Goal: Task Accomplishment & Management: Complete application form

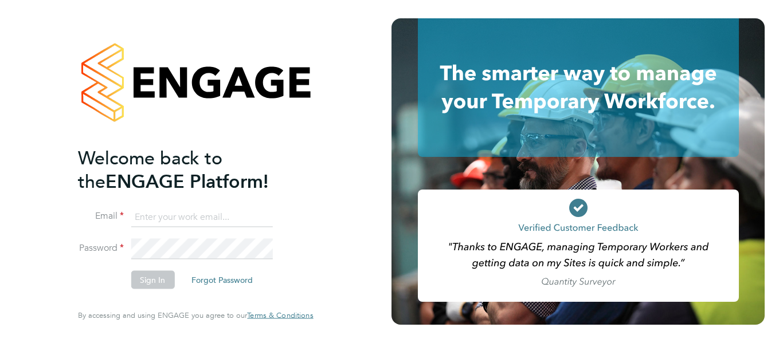
type input "[PERSON_NAME][EMAIL_ADDRESS][PERSON_NAME][DOMAIN_NAME]"
click at [320, 214] on div "Welcome back to the ENGAGE Platform! Email [PERSON_NAME][EMAIL_ADDRESS][PERSON_…" at bounding box center [195, 171] width 281 height 343
click at [144, 285] on button "Sign In" at bounding box center [153, 280] width 44 height 18
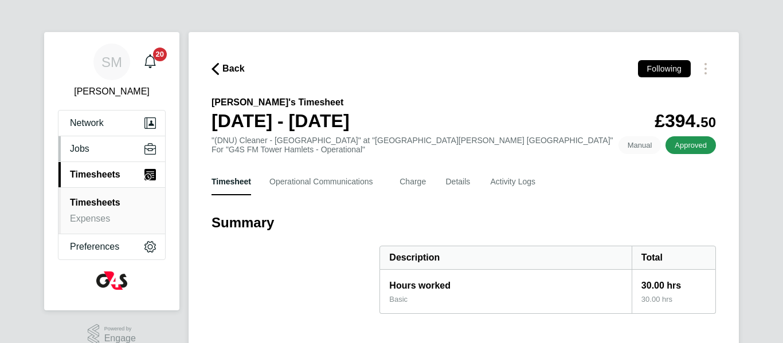
click at [91, 147] on button "Jobs" at bounding box center [111, 148] width 107 height 25
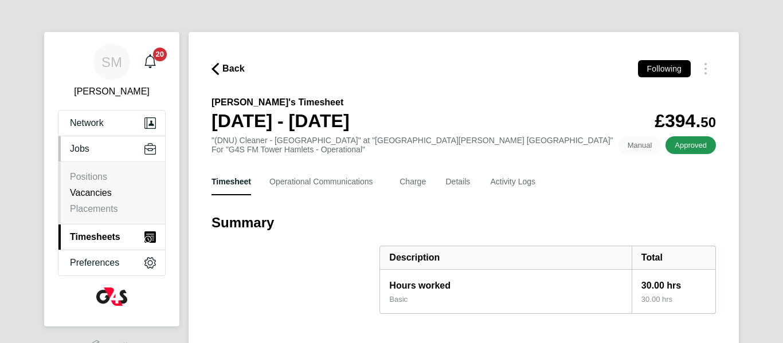
click at [104, 196] on link "Vacancies" at bounding box center [91, 193] width 42 height 10
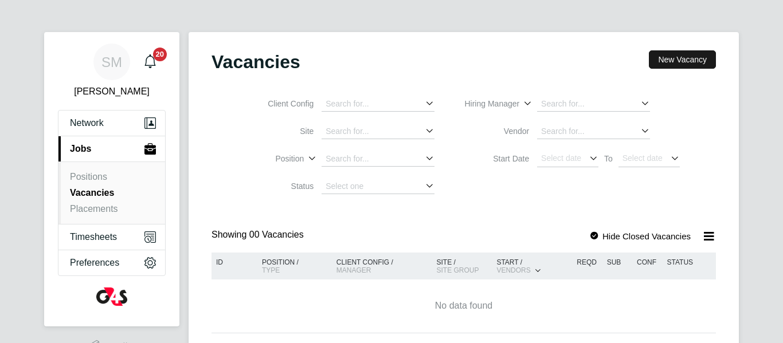
click at [666, 59] on button "New Vacancy" at bounding box center [682, 59] width 67 height 18
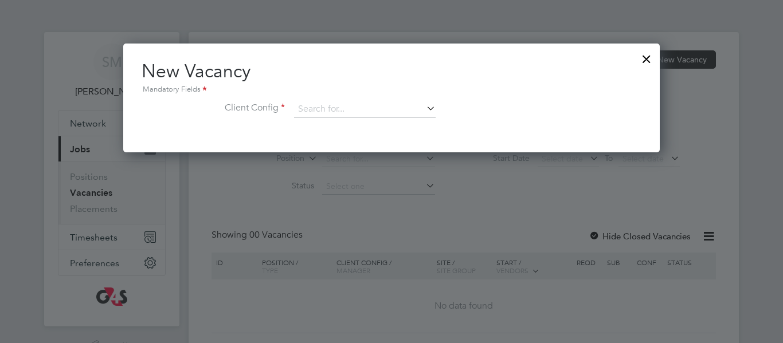
scroll to position [109, 537]
click at [398, 109] on input at bounding box center [365, 109] width 142 height 17
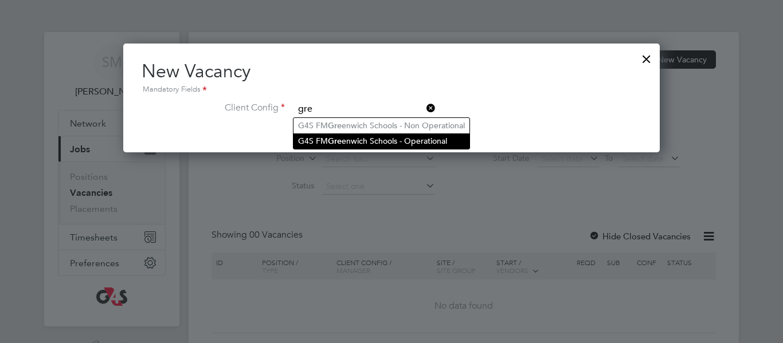
click at [404, 142] on li "G4S FM Gre enwich Schools - Operational" at bounding box center [382, 141] width 176 height 15
type input "G4S FM Greenwich Schools - Operational"
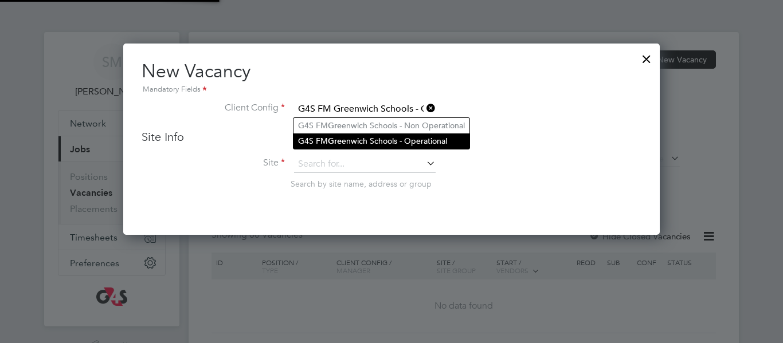
scroll to position [192, 537]
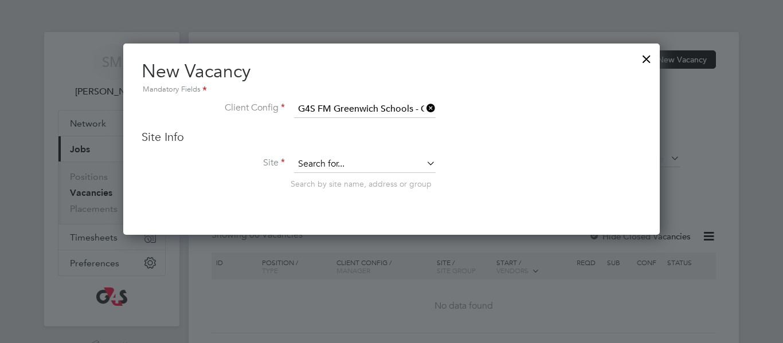
click at [385, 158] on input at bounding box center [365, 164] width 142 height 17
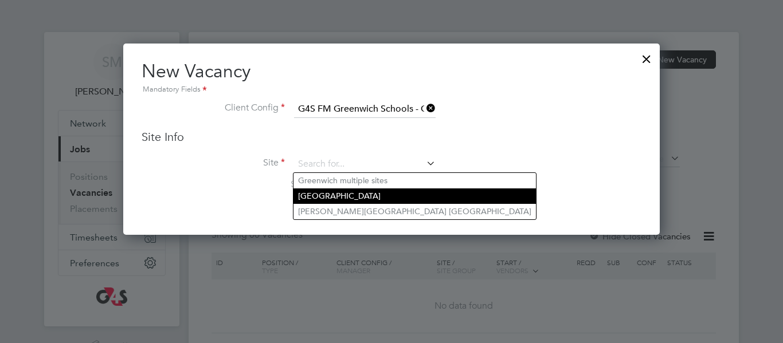
click at [377, 194] on li "Leigh Stationers' Academy" at bounding box center [415, 196] width 243 height 15
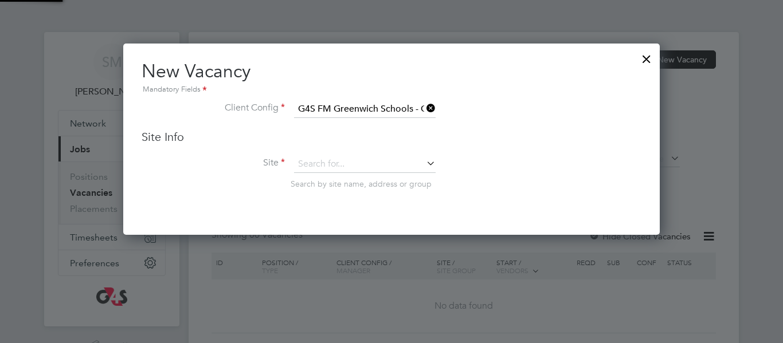
type input "Leigh Stationers' Academy"
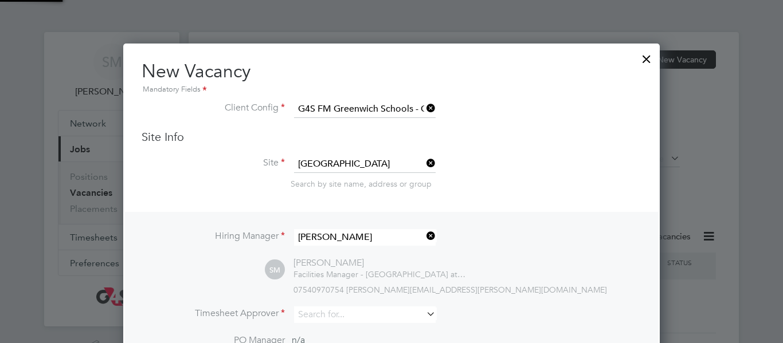
scroll to position [476, 537]
click at [509, 193] on li "Site Leigh Stationers' Academy Search by site name, address or group" at bounding box center [392, 184] width 500 height 56
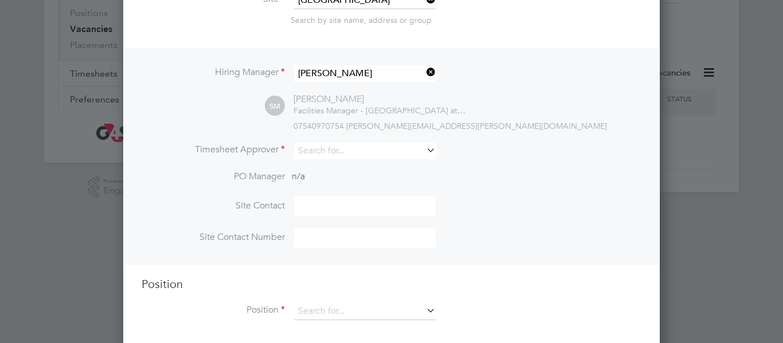
scroll to position [176, 0]
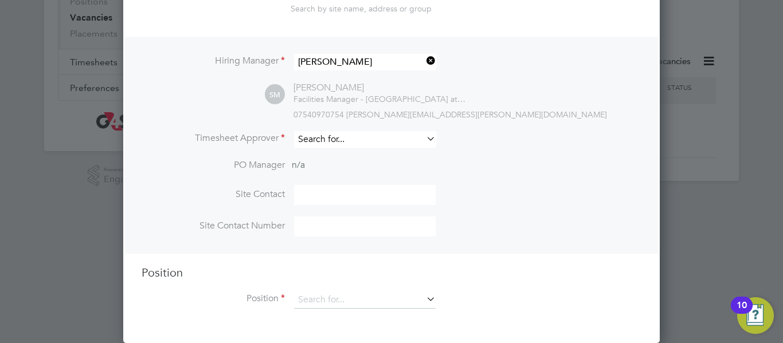
click at [326, 139] on input at bounding box center [365, 139] width 142 height 17
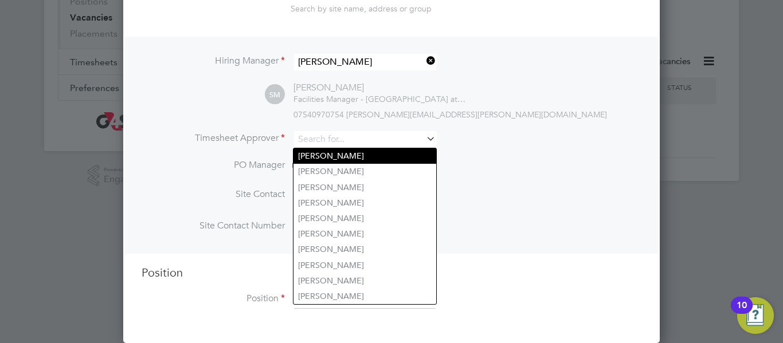
type input "Shirley Marshall"
type input "02088504220"
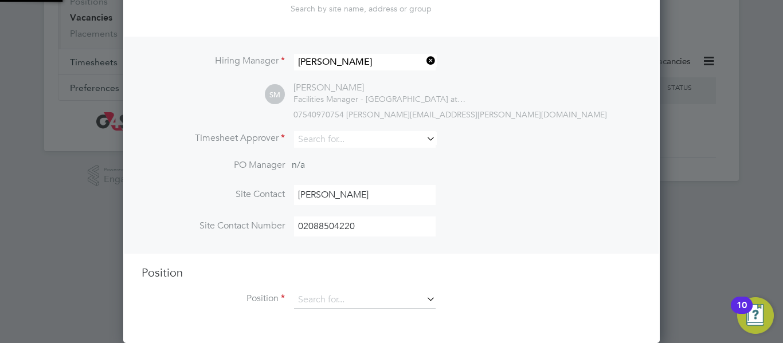
type input "Shirley Marshall"
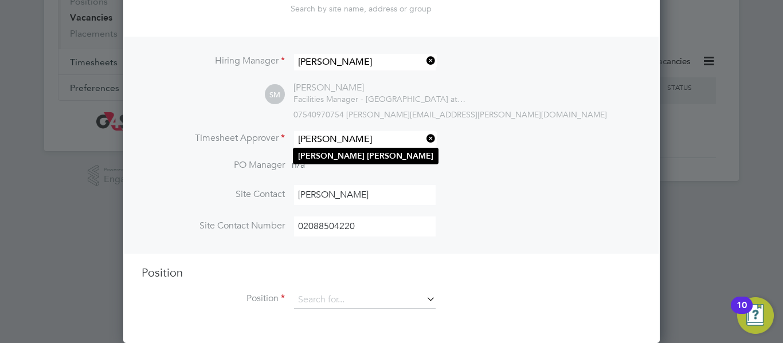
click at [367, 153] on b "Marshall" at bounding box center [400, 156] width 67 height 10
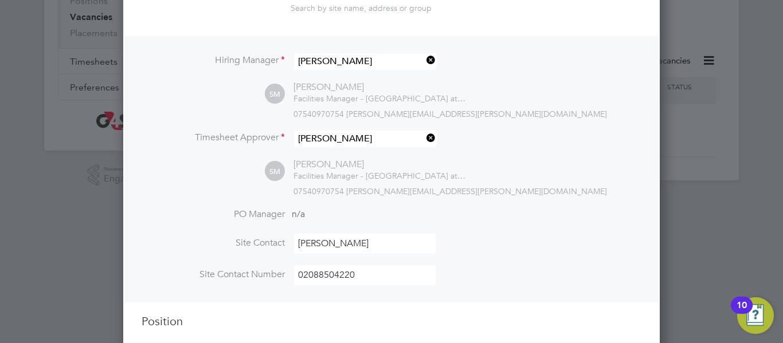
scroll to position [526, 537]
click at [533, 209] on li "PO Manager n/a" at bounding box center [392, 222] width 500 height 26
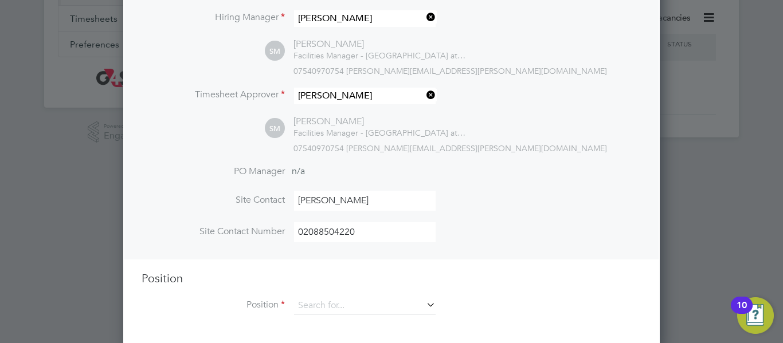
scroll to position [226, 0]
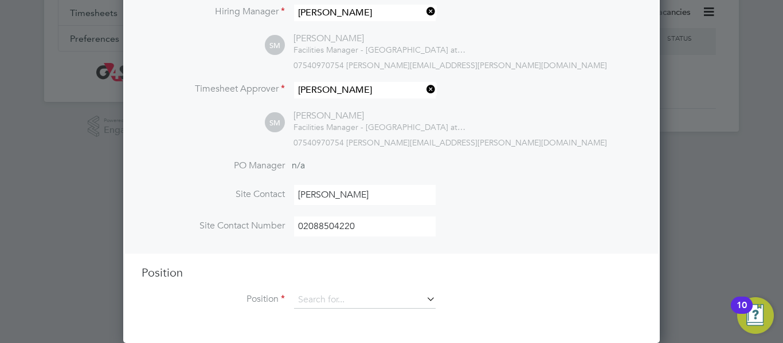
click at [397, 224] on input "02088504220" at bounding box center [365, 227] width 142 height 20
type input "0"
click at [538, 190] on li "Site Contact Shirley Marshall" at bounding box center [392, 201] width 500 height 32
click at [377, 305] on input at bounding box center [365, 300] width 142 height 17
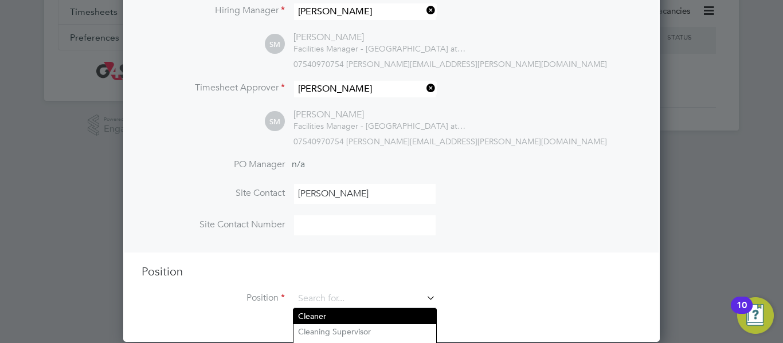
click at [361, 315] on li "Cleaner" at bounding box center [365, 316] width 143 height 15
type input "Cleaner"
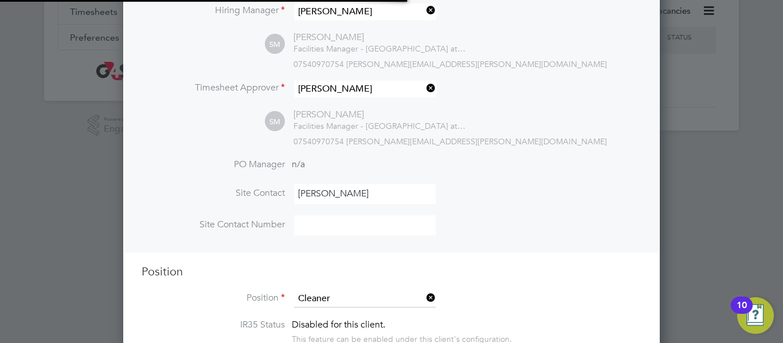
scroll to position [1785, 537]
type textarea " On arrival, to report for duty in full uniform for the normal work routines. …"
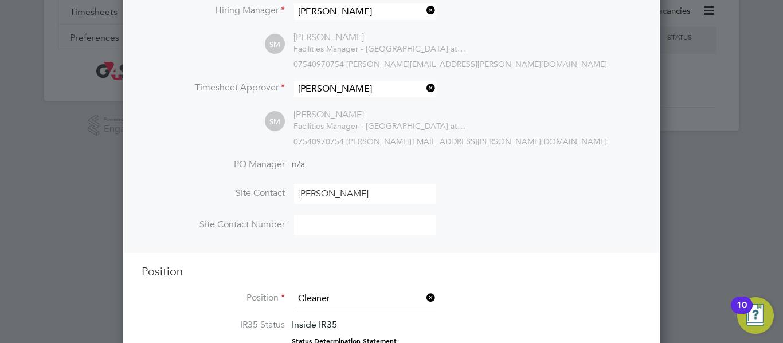
click at [589, 194] on li "Site Contact Shirley Marshall" at bounding box center [392, 200] width 500 height 32
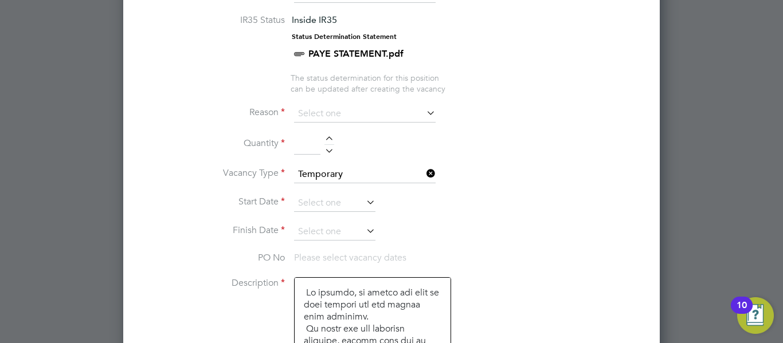
scroll to position [593, 0]
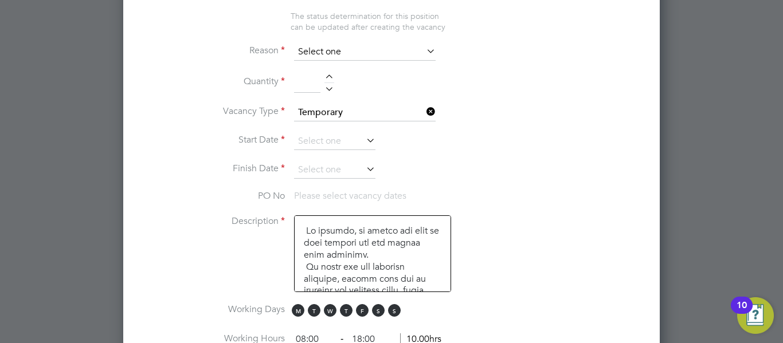
click at [342, 50] on input at bounding box center [365, 52] width 142 height 17
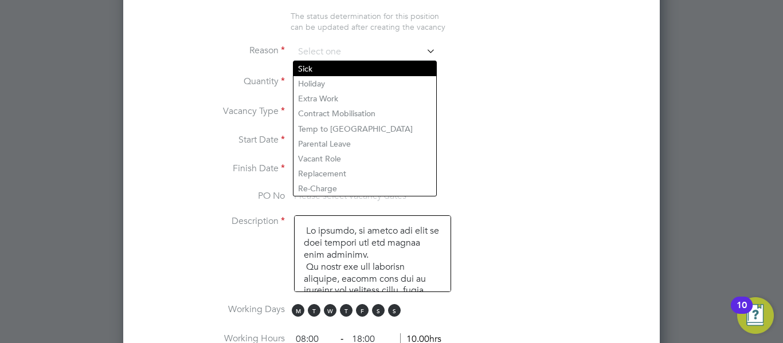
click at [342, 75] on li "Sick" at bounding box center [365, 68] width 143 height 15
type input "Sick"
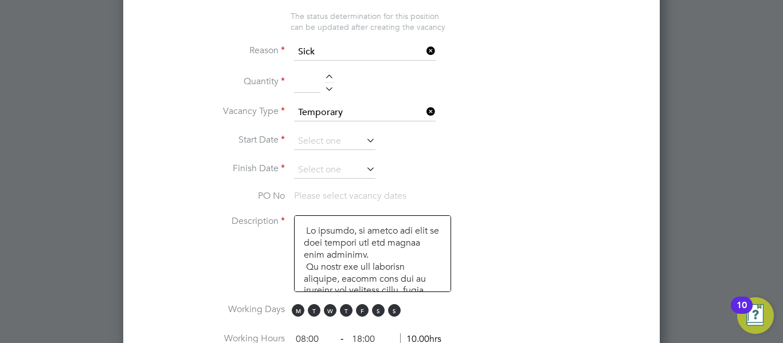
click at [329, 80] on div at bounding box center [329, 79] width 10 height 8
type input "1"
click at [317, 140] on input at bounding box center [334, 141] width 81 height 17
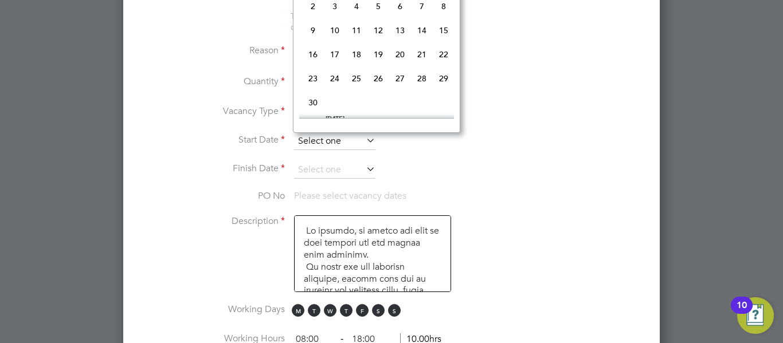
scroll to position [447, 0]
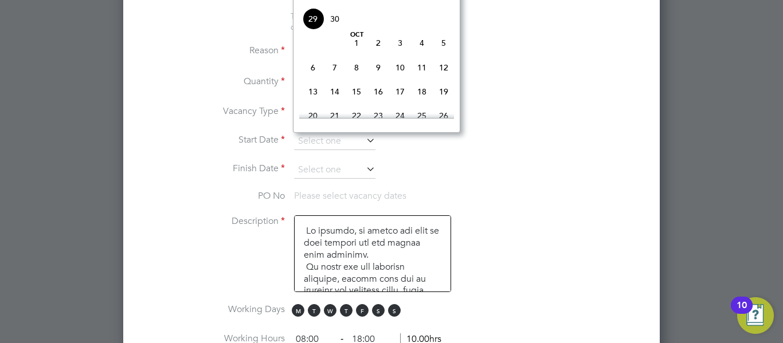
click at [335, 30] on span "30" at bounding box center [335, 19] width 22 height 22
type input "30 Sep 2025"
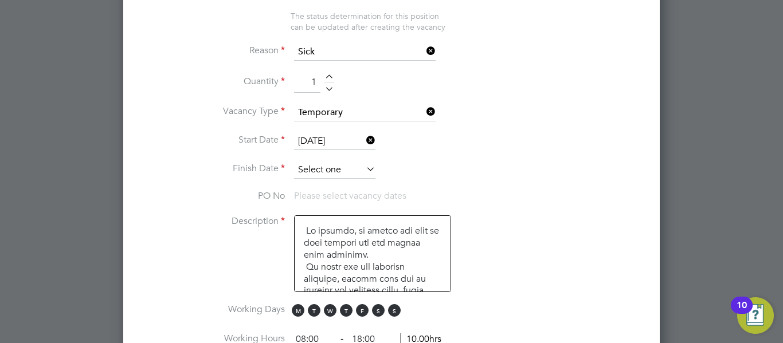
click at [326, 169] on input at bounding box center [334, 170] width 81 height 17
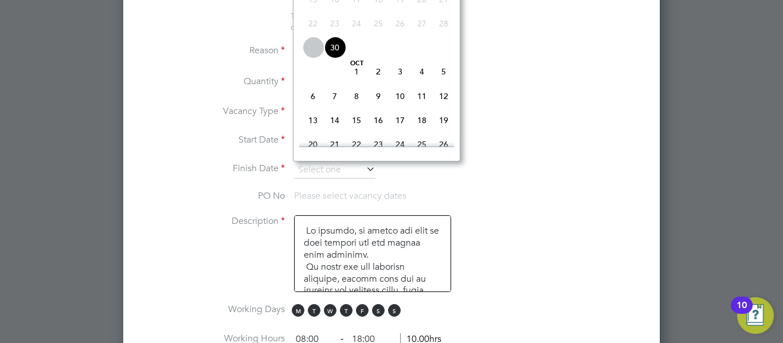
click at [401, 83] on span "3" at bounding box center [400, 72] width 22 height 22
type input "03 Oct 2025"
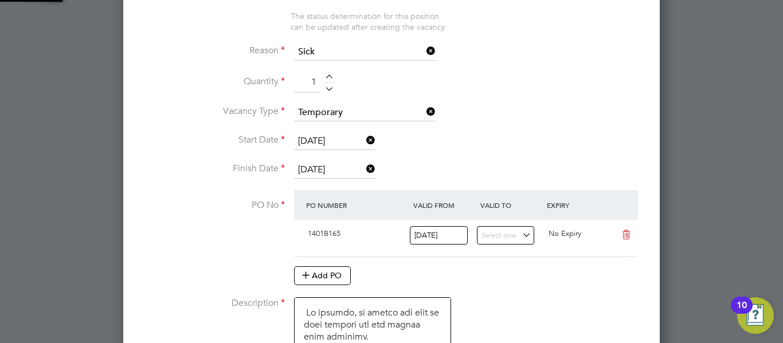
scroll to position [19, 108]
click at [468, 142] on li "Start Date 30 Sep 2025" at bounding box center [392, 147] width 500 height 29
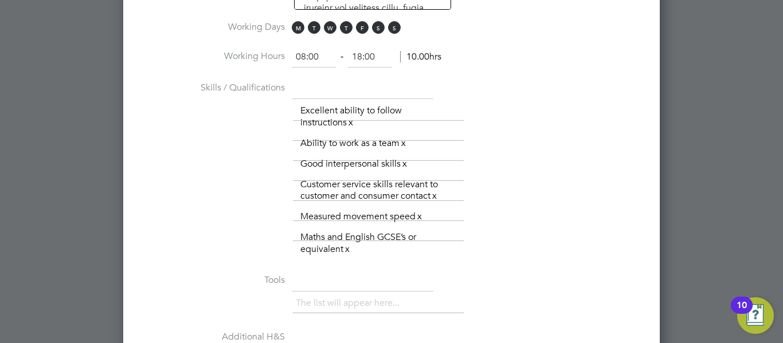
scroll to position [960, 0]
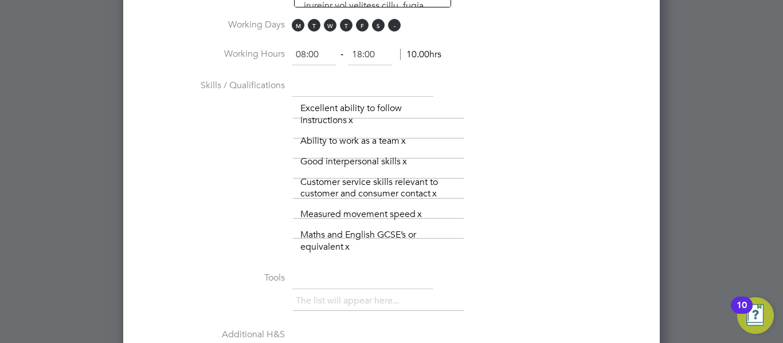
click at [393, 24] on span "S" at bounding box center [394, 25] width 13 height 13
click at [380, 27] on span "S" at bounding box center [378, 25] width 13 height 13
click at [304, 51] on input "08:00" at bounding box center [314, 55] width 44 height 21
click at [361, 51] on input "18:00" at bounding box center [370, 55] width 44 height 21
type input "15:00"
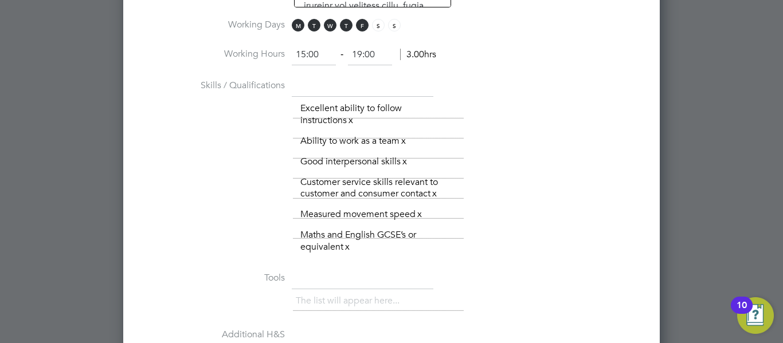
click at [565, 50] on li "Working Hours 15:00 ‐ 19:00 3.00hrs" at bounding box center [392, 61] width 500 height 32
type input "19:00"
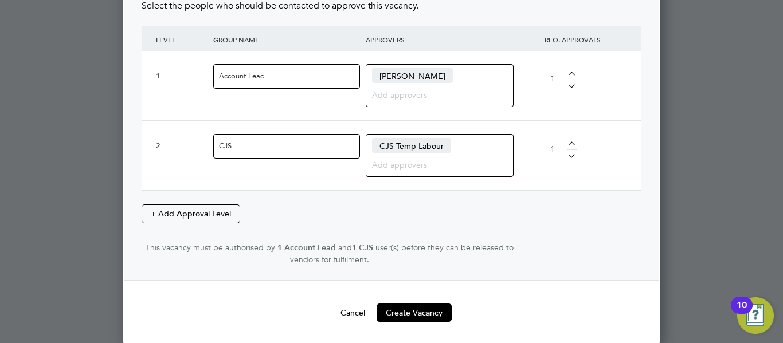
scroll to position [1704, 0]
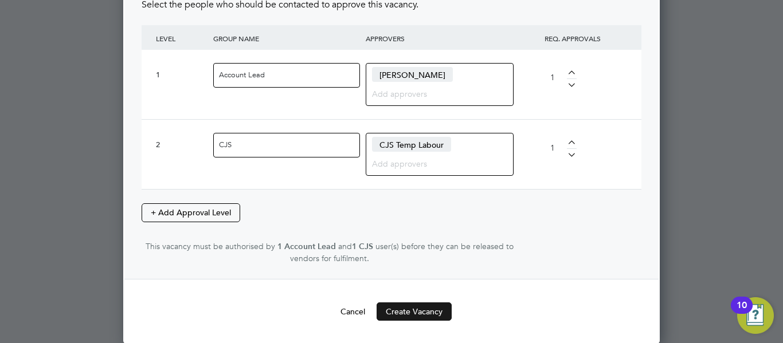
click at [425, 313] on button "Create Vacancy" at bounding box center [414, 312] width 75 height 18
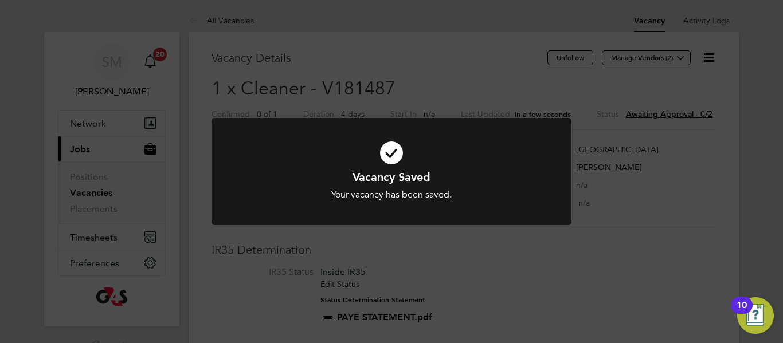
click at [502, 77] on div "Vacancy Saved Your vacancy has been saved. Cancel Okay" at bounding box center [391, 171] width 783 height 343
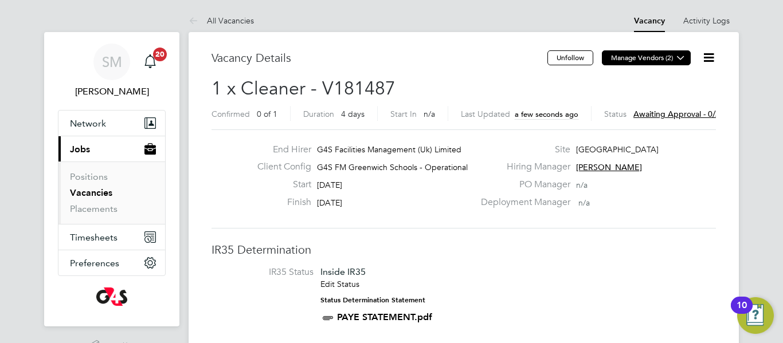
click at [681, 57] on icon at bounding box center [681, 57] width 9 height 9
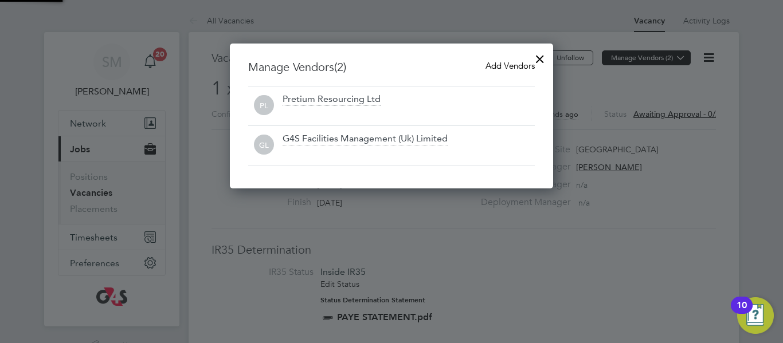
scroll to position [146, 324]
click at [515, 67] on span "Add Vendors" at bounding box center [510, 65] width 49 height 11
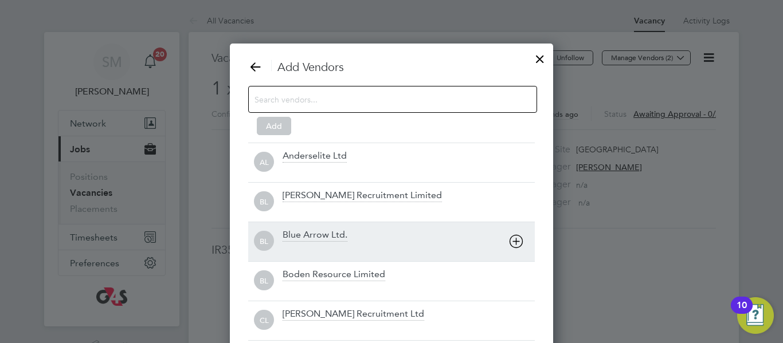
click at [371, 233] on div "Blue Arrow Ltd." at bounding box center [409, 241] width 252 height 25
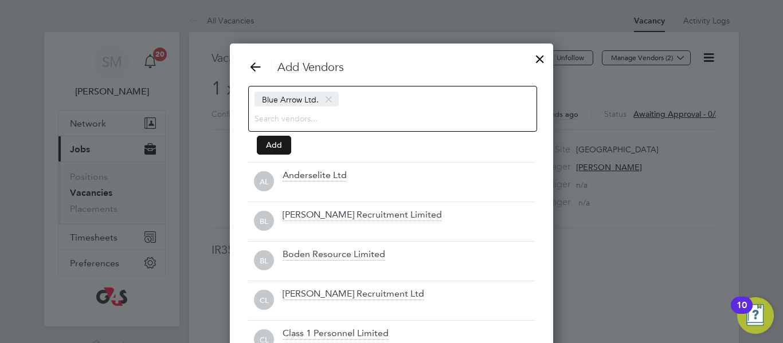
click at [286, 140] on button "Add" at bounding box center [274, 145] width 34 height 18
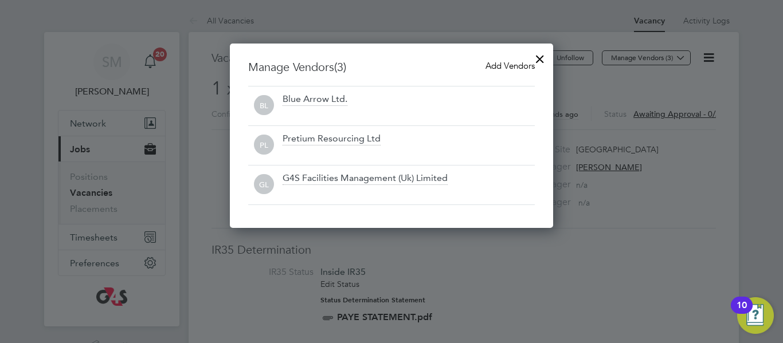
click at [540, 57] on div at bounding box center [540, 56] width 21 height 21
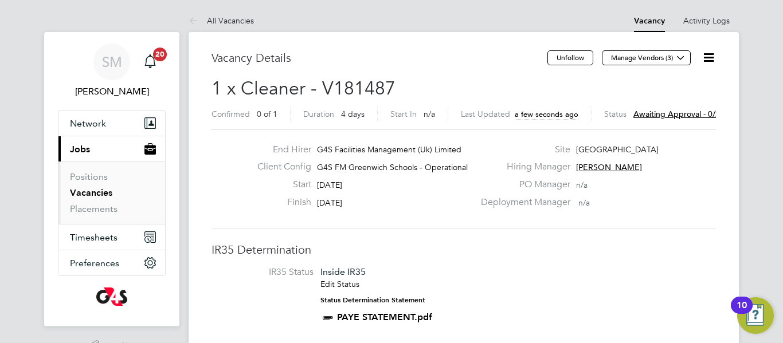
click at [483, 290] on li "IR35 Status Inside IR35 Edit Status Status Determination Statement PAYE STATEME…" at bounding box center [464, 298] width 482 height 62
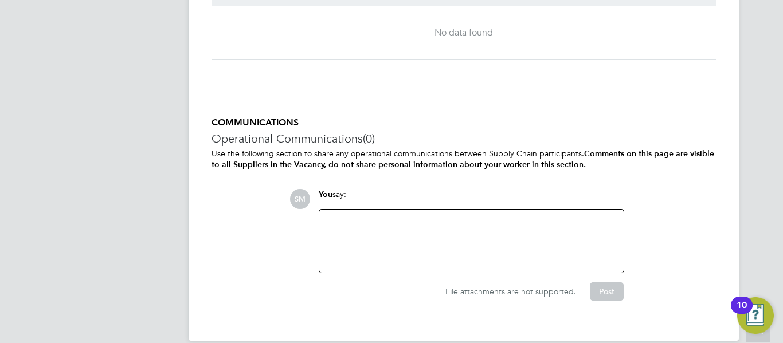
scroll to position [1554, 0]
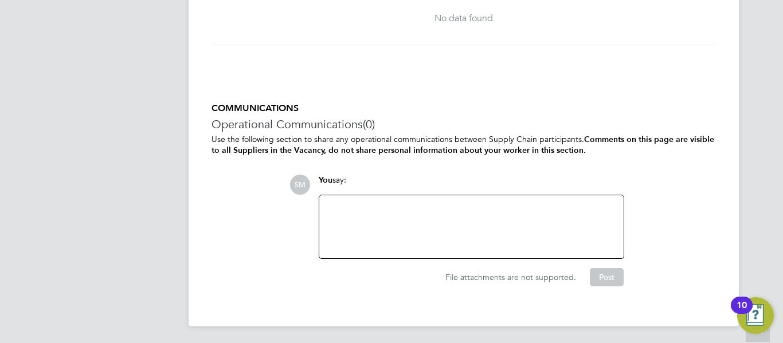
click at [436, 212] on div at bounding box center [471, 226] width 291 height 49
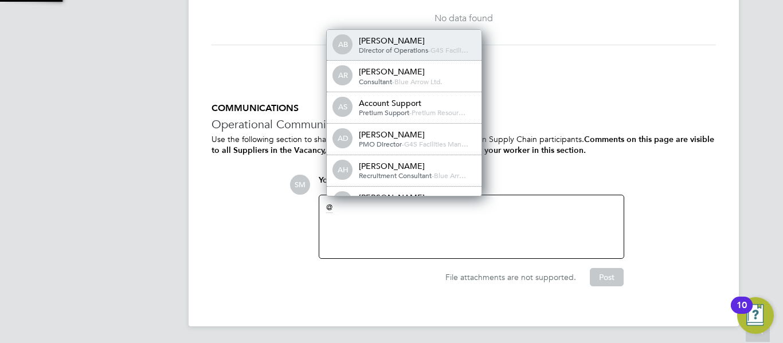
scroll to position [6, 6]
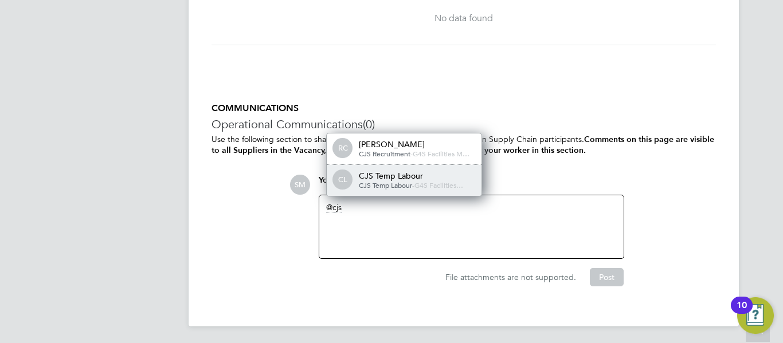
click at [422, 181] on span "G4S Facilities…" at bounding box center [439, 185] width 49 height 9
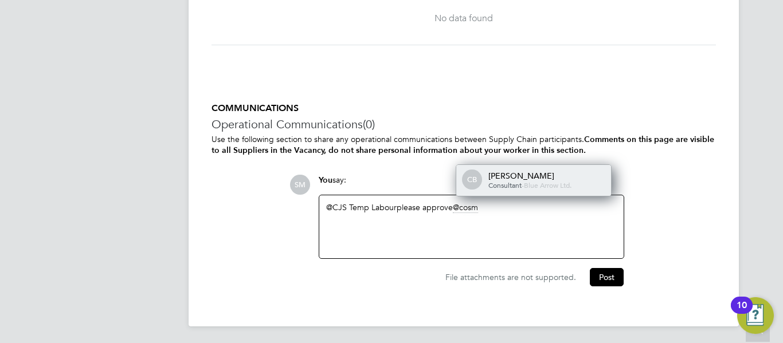
click at [508, 171] on div "Cosmin Balan" at bounding box center [545, 176] width 115 height 10
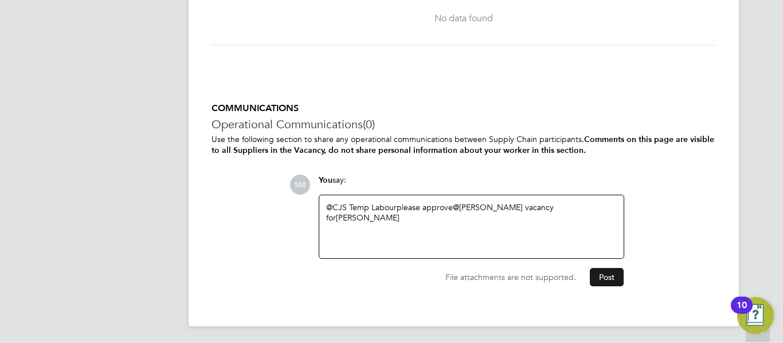
click at [607, 280] on button "Post" at bounding box center [607, 277] width 34 height 18
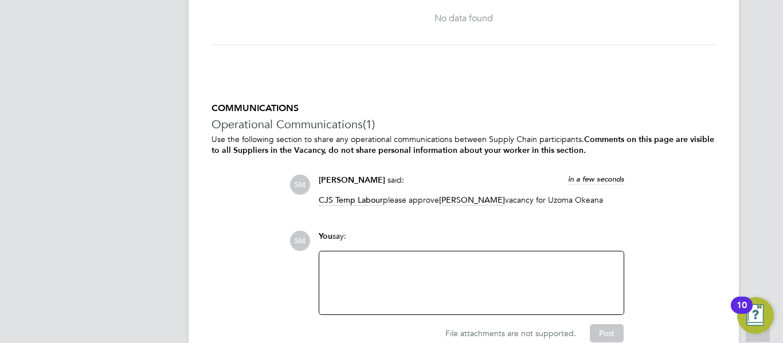
click at [553, 119] on h3 "Operational Communications (1)" at bounding box center [464, 124] width 505 height 15
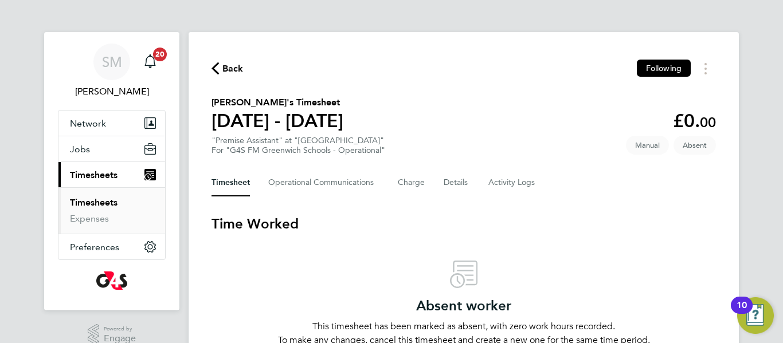
click at [359, 236] on section "Time Worked Absent worker This timesheet has been marked as absent, with zero w…" at bounding box center [464, 281] width 505 height 132
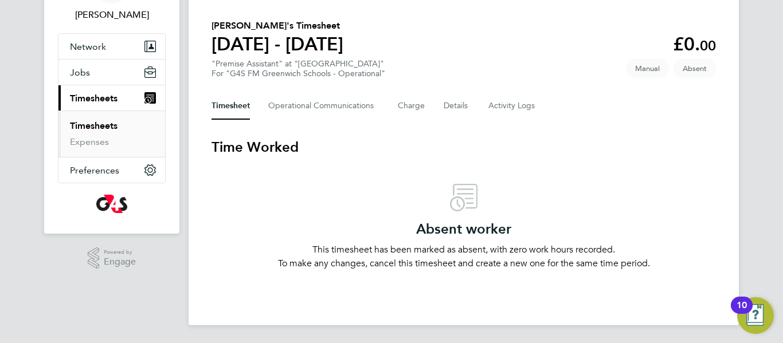
scroll to position [77, 0]
